Goal: Find specific page/section: Find specific page/section

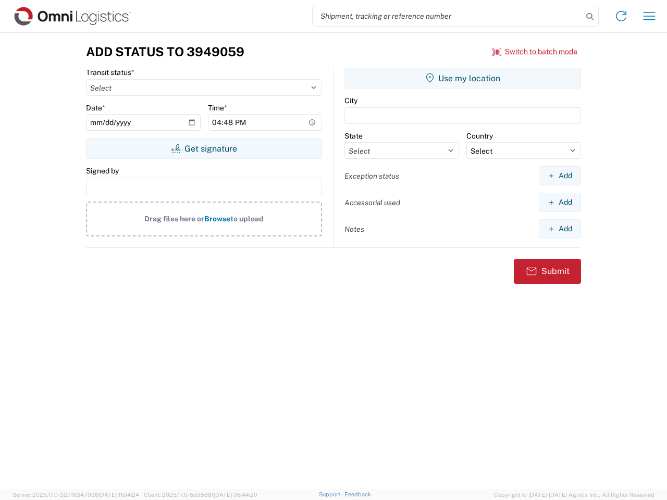
click at [447, 16] on input "search" at bounding box center [447, 16] width 270 height 20
click at [589, 17] on icon at bounding box center [589, 16] width 15 height 15
click at [621, 16] on icon at bounding box center [620, 16] width 17 height 17
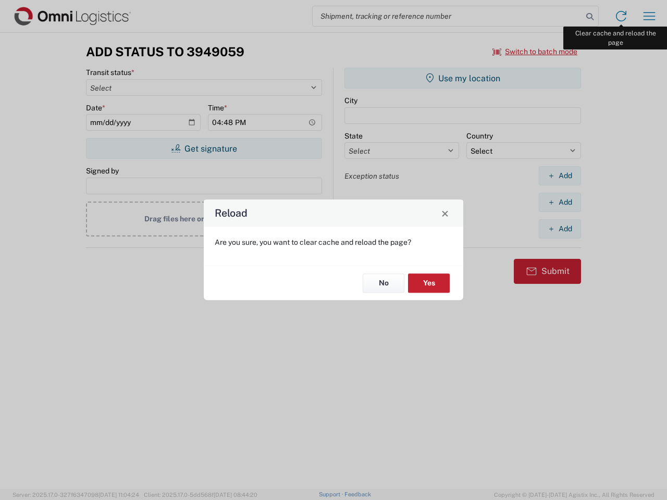
click at [649, 16] on div "Reload Are you sure, you want to clear cache and reload the page? No Yes" at bounding box center [333, 250] width 667 height 500
click at [535, 52] on div "Reload Are you sure, you want to clear cache and reload the page? No Yes" at bounding box center [333, 250] width 667 height 500
click at [204, 148] on div "Reload Are you sure, you want to clear cache and reload the page? No Yes" at bounding box center [333, 250] width 667 height 500
click at [462, 78] on div "Reload Are you sure, you want to clear cache and reload the page? No Yes" at bounding box center [333, 250] width 667 height 500
click at [559, 175] on div "Reload Are you sure, you want to clear cache and reload the page? No Yes" at bounding box center [333, 250] width 667 height 500
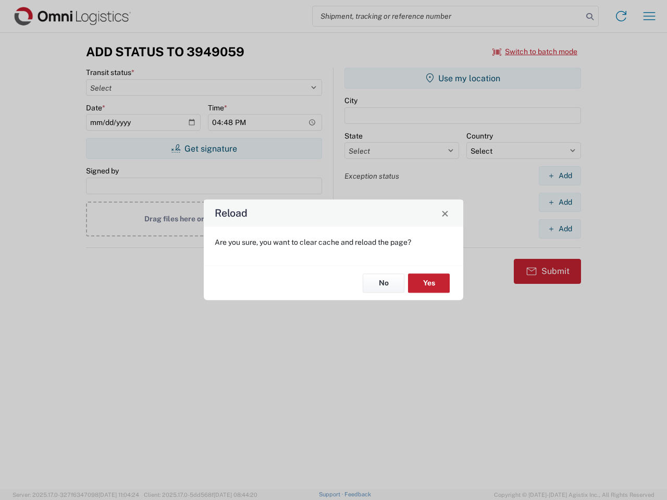
click at [559, 202] on div "Reload Are you sure, you want to clear cache and reload the page? No Yes" at bounding box center [333, 250] width 667 height 500
click at [559, 229] on div "Reload Are you sure, you want to clear cache and reload the page? No Yes" at bounding box center [333, 250] width 667 height 500
